Goal: Transaction & Acquisition: Purchase product/service

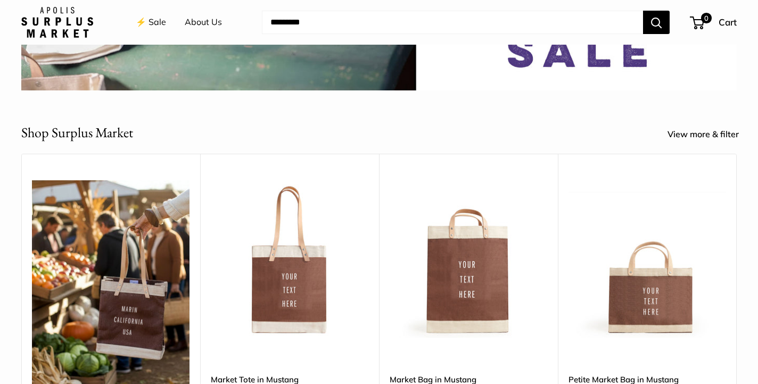
scroll to position [324, 0]
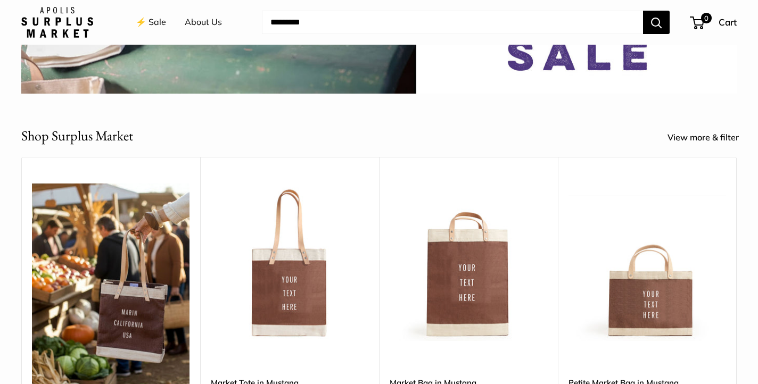
click at [0, 0] on img at bounding box center [0, 0] width 0 height 0
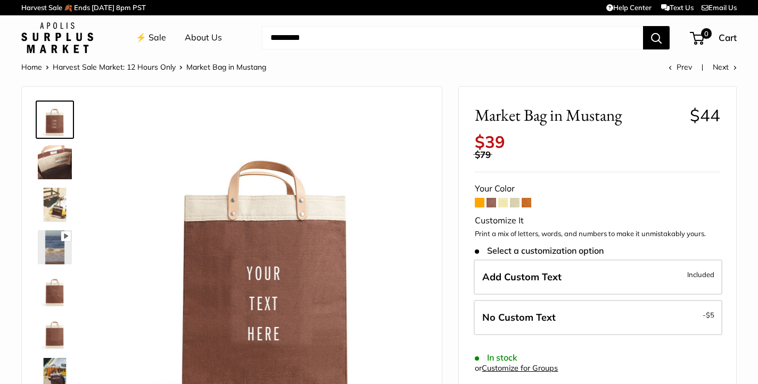
click at [56, 210] on img at bounding box center [55, 205] width 34 height 34
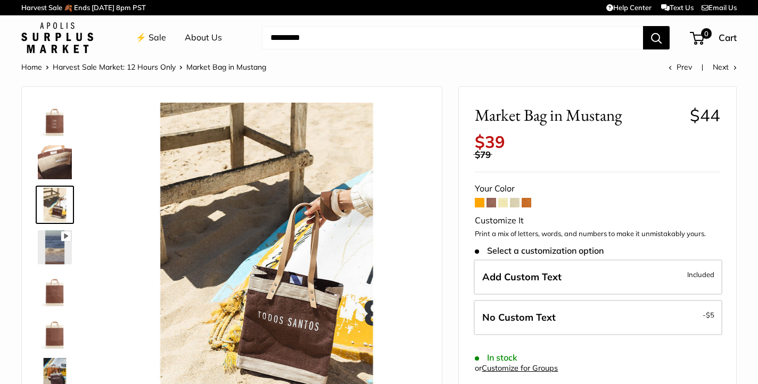
click at [59, 168] on img at bounding box center [55, 162] width 34 height 34
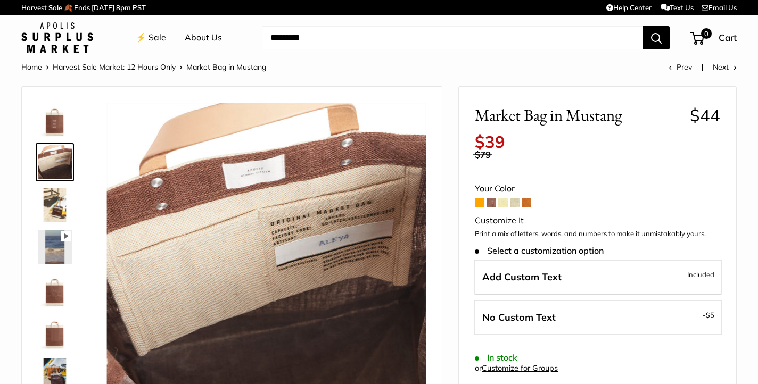
click at [55, 251] on img at bounding box center [55, 247] width 34 height 34
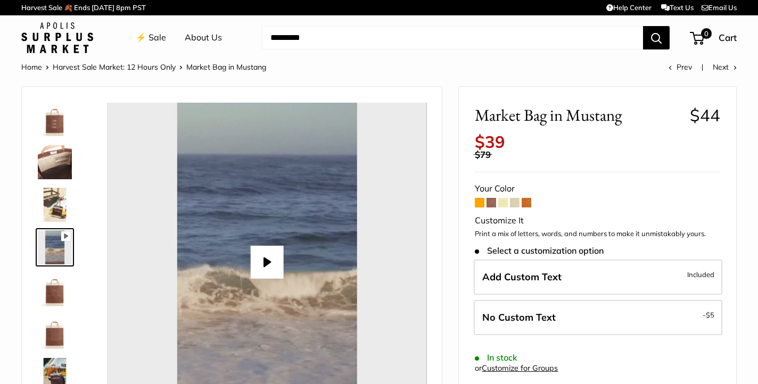
click at [55, 285] on img at bounding box center [55, 290] width 34 height 34
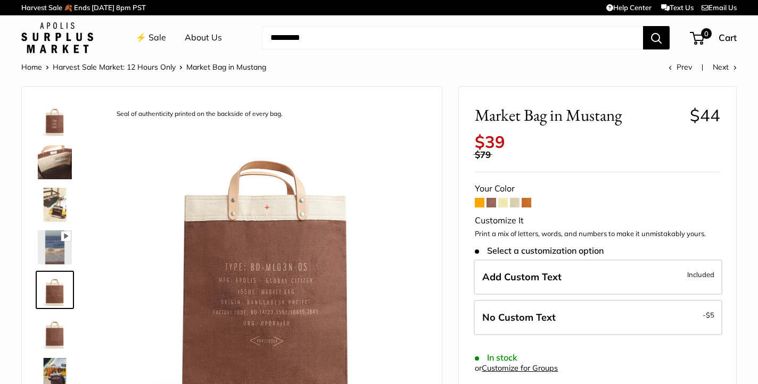
click at [710, 122] on span "$44" at bounding box center [705, 115] width 30 height 21
